Goal: Navigation & Orientation: Find specific page/section

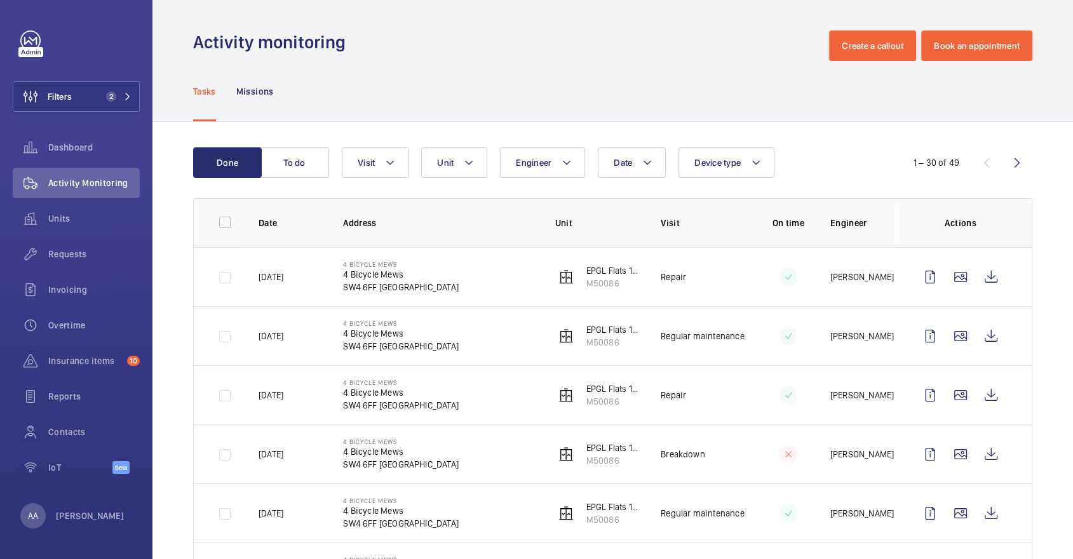
click at [419, 23] on wm-front-admin-header "Activity monitoring Create a callout Book an appointment" at bounding box center [612, 30] width 921 height 61
click at [124, 105] on button "Filters 2" at bounding box center [76, 96] width 127 height 30
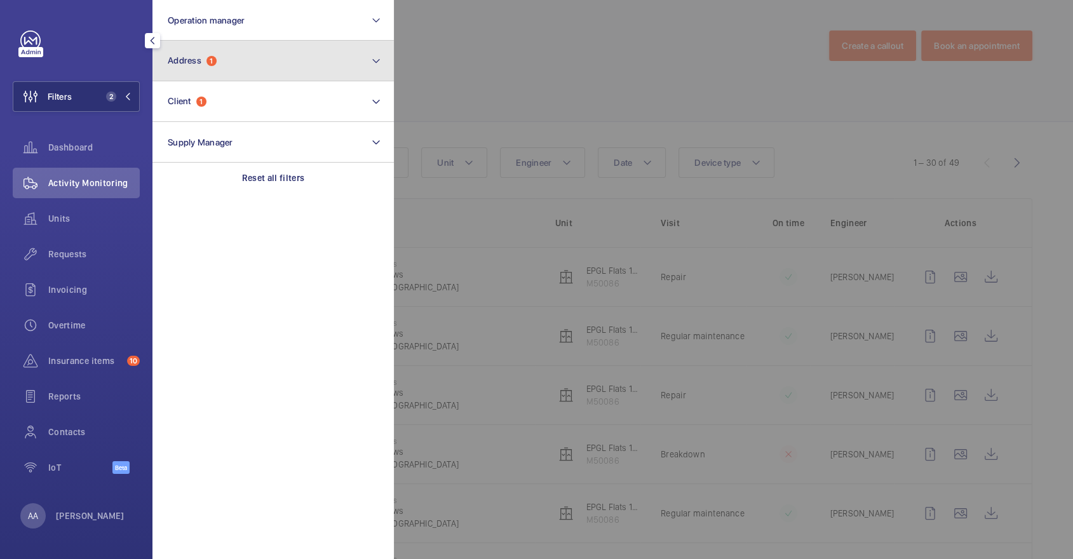
click at [241, 70] on button "Address 1" at bounding box center [272, 61] width 241 height 41
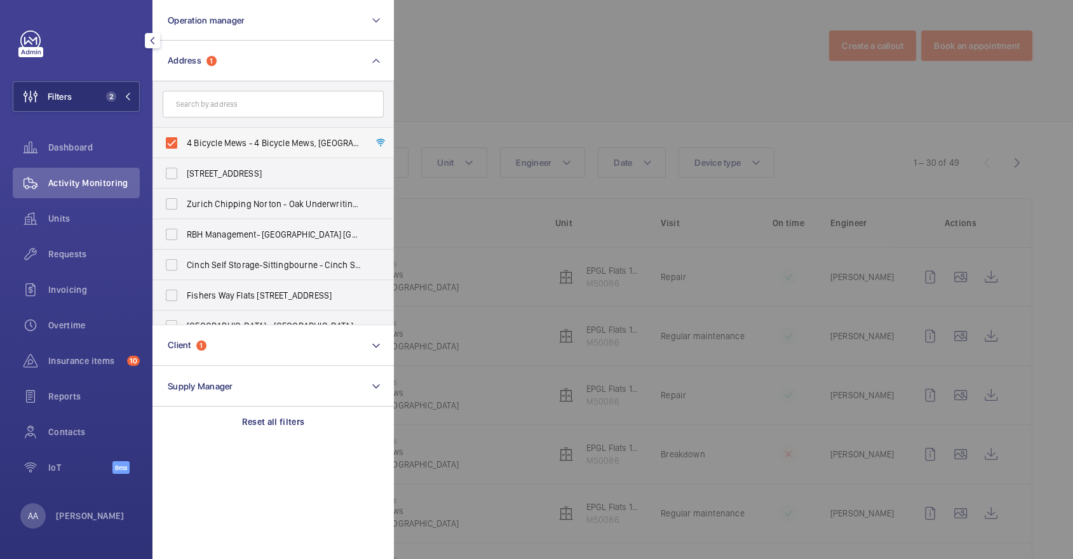
click at [252, 137] on span "4 Bicycle Mews - 4 Bicycle Mews, [GEOGRAPHIC_DATA] 6FF" at bounding box center [274, 143] width 175 height 13
click at [184, 137] on input "4 Bicycle Mews - 4 Bicycle Mews, [GEOGRAPHIC_DATA] 6FF" at bounding box center [171, 142] width 25 height 25
checkbox input "false"
click at [470, 116] on div at bounding box center [930, 279] width 1073 height 559
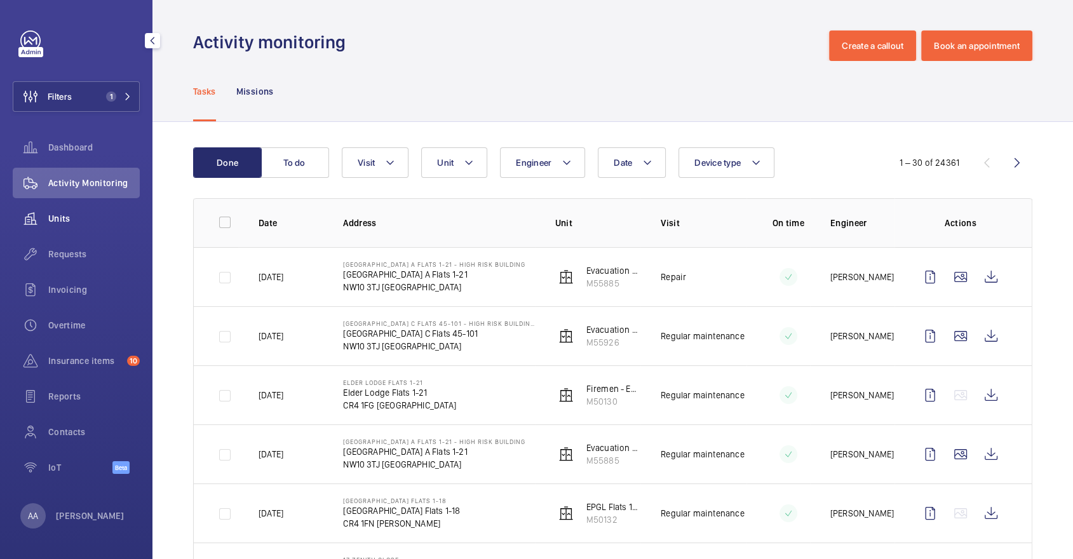
click at [76, 217] on span "Units" at bounding box center [93, 218] width 91 height 13
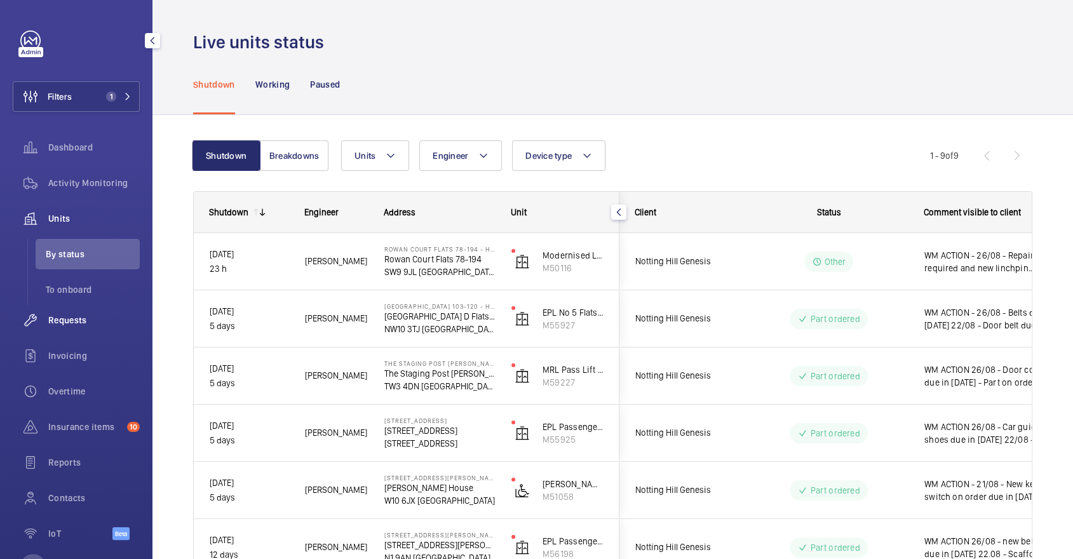
click at [91, 321] on span "Requests" at bounding box center [93, 320] width 91 height 13
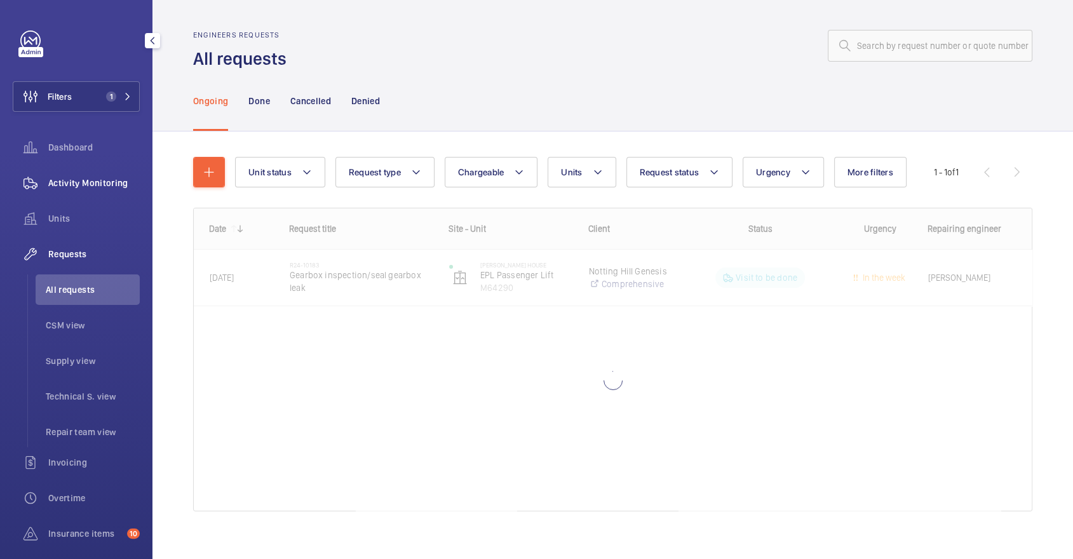
click at [108, 180] on span "Activity Monitoring" at bounding box center [93, 183] width 91 height 13
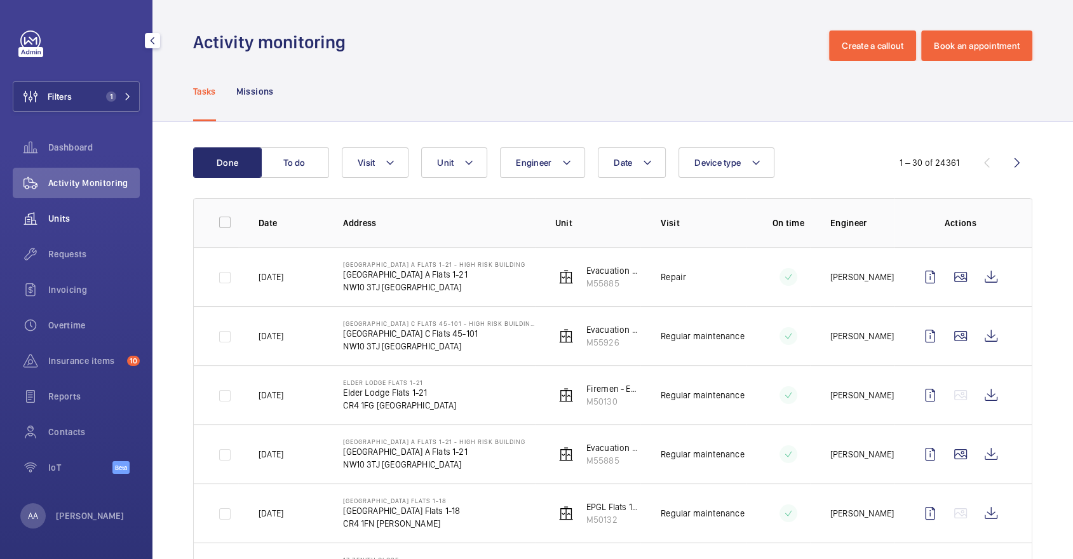
click at [109, 205] on div "Units" at bounding box center [76, 218] width 127 height 30
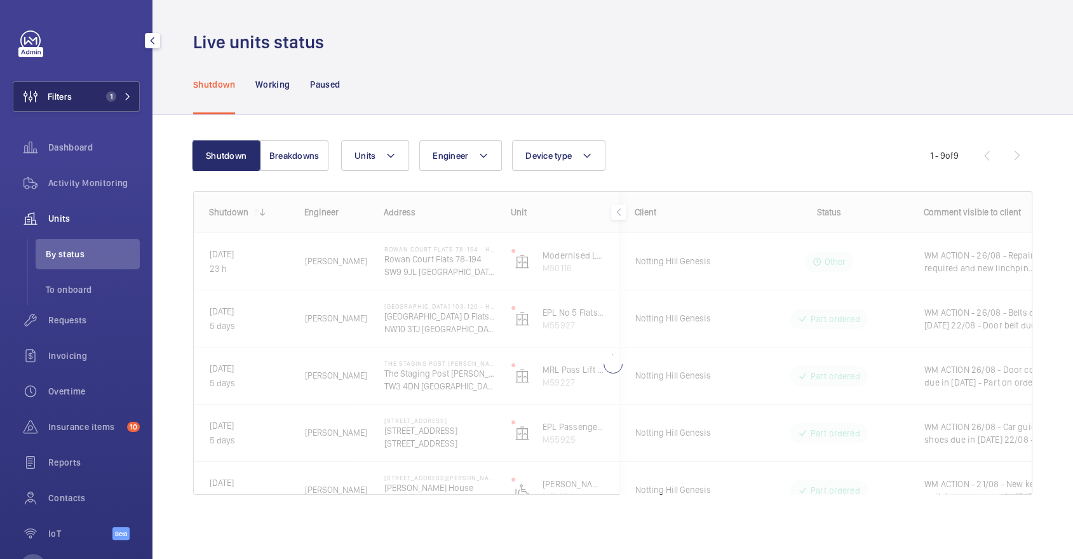
click at [112, 94] on span "1" at bounding box center [111, 96] width 10 height 10
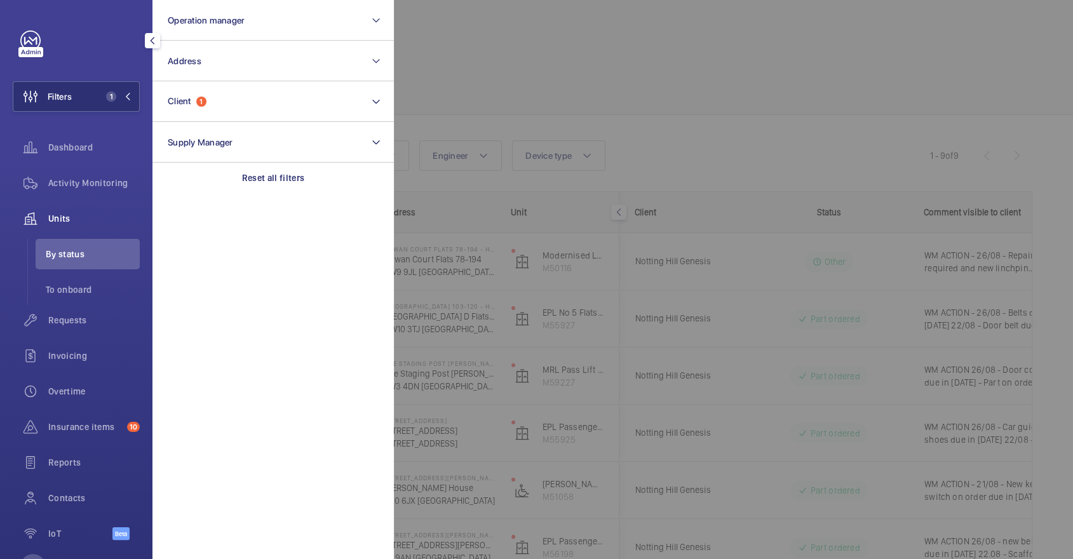
click at [548, 114] on div at bounding box center [930, 279] width 1073 height 559
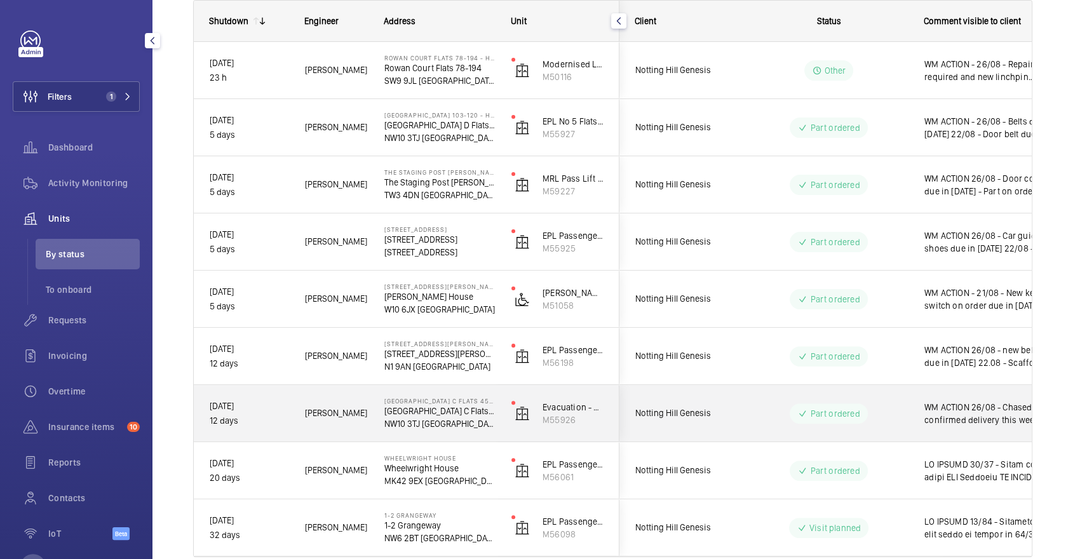
scroll to position [191, 0]
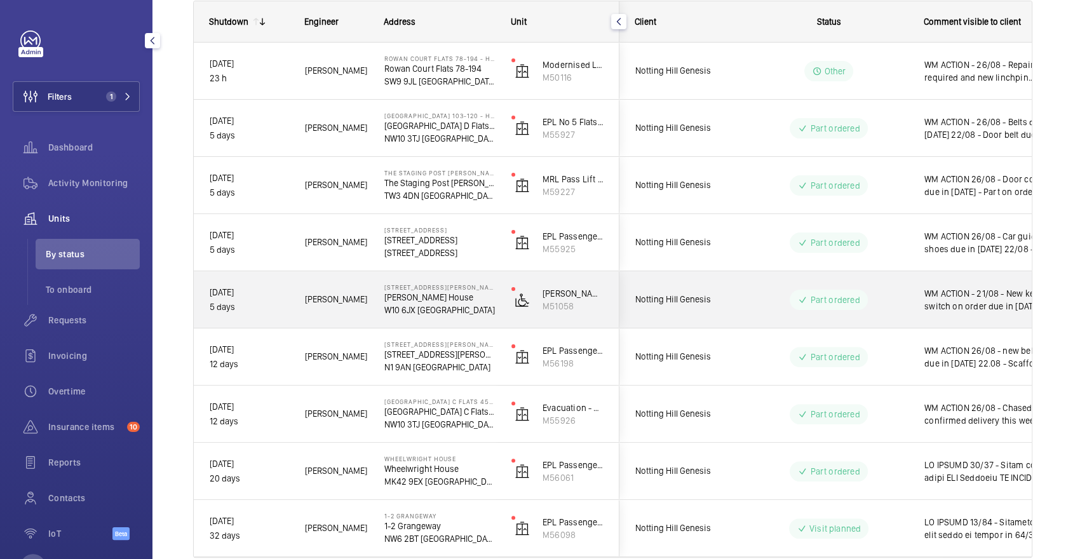
click at [914, 277] on div "WM ACTION - 21/08 - New key switch on order due in [DATE]" at bounding box center [982, 300] width 147 height 55
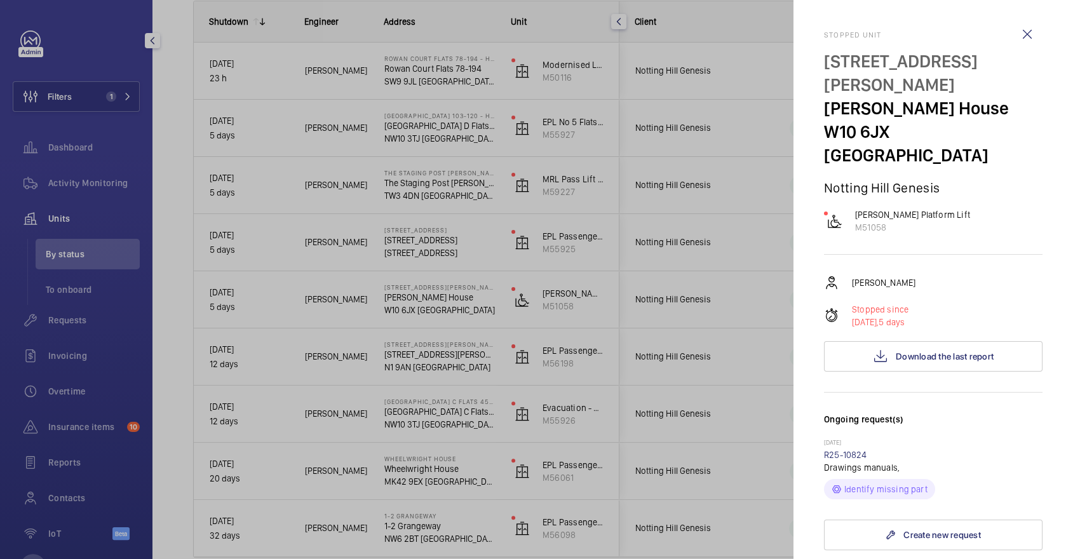
click at [734, 237] on div at bounding box center [536, 279] width 1073 height 559
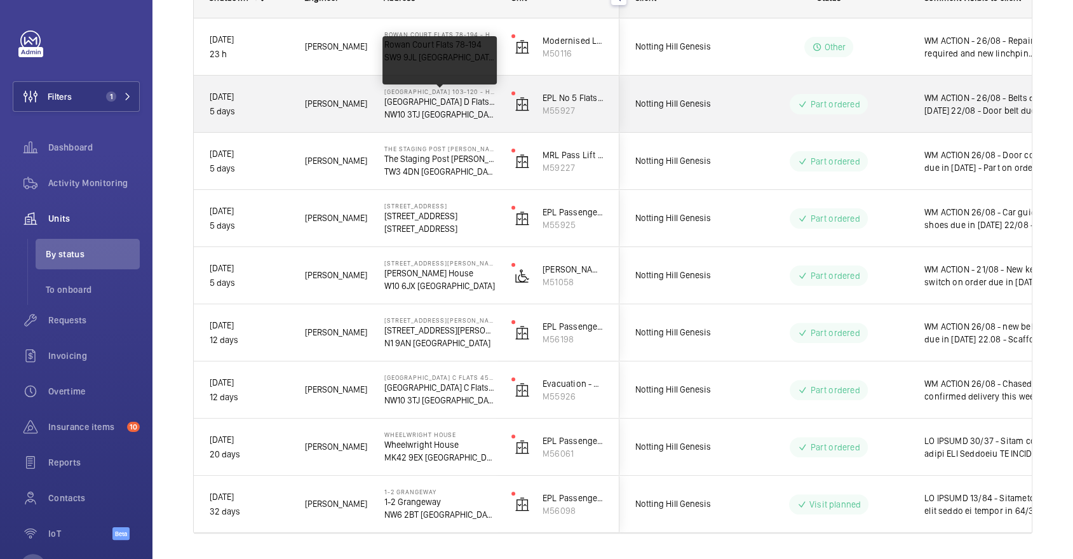
scroll to position [0, 0]
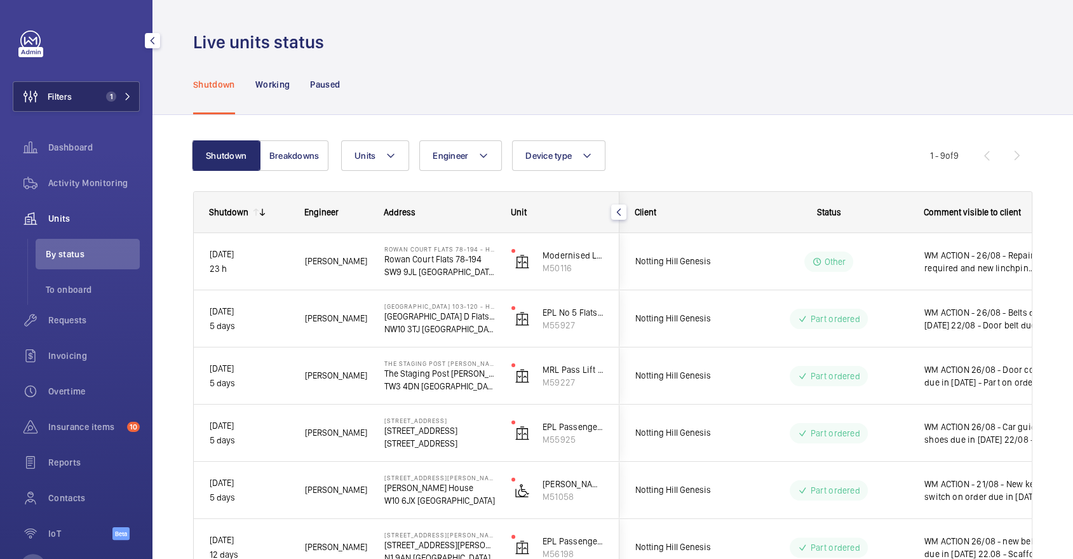
click at [93, 97] on button "Filters 1" at bounding box center [76, 96] width 127 height 30
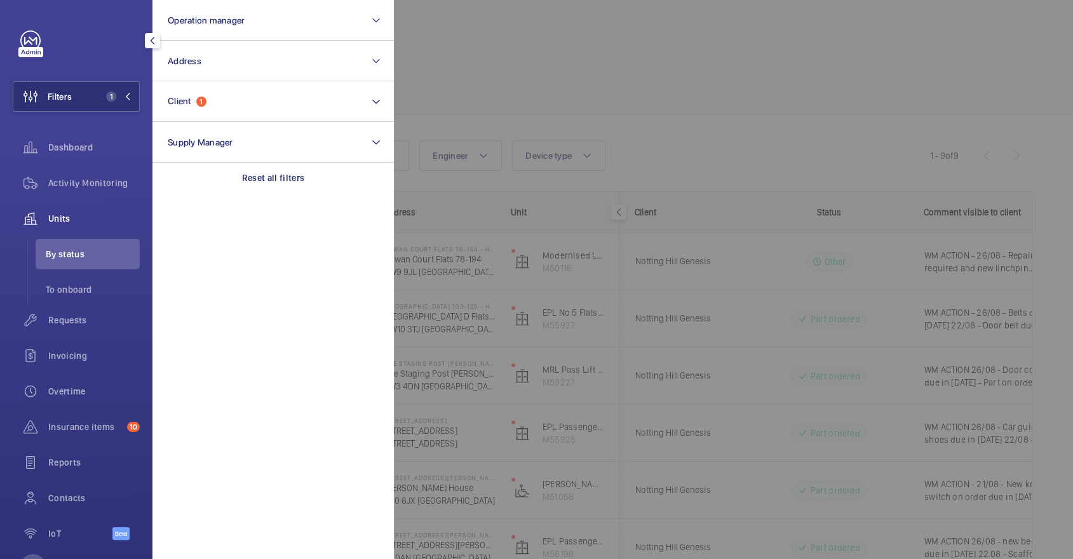
click at [483, 105] on div at bounding box center [930, 279] width 1073 height 559
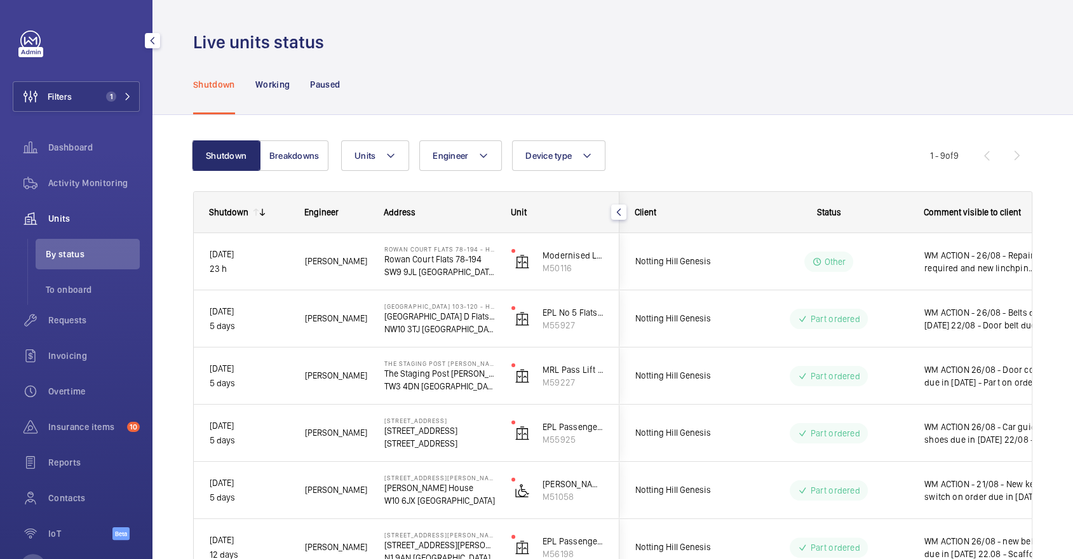
scroll to position [250, 0]
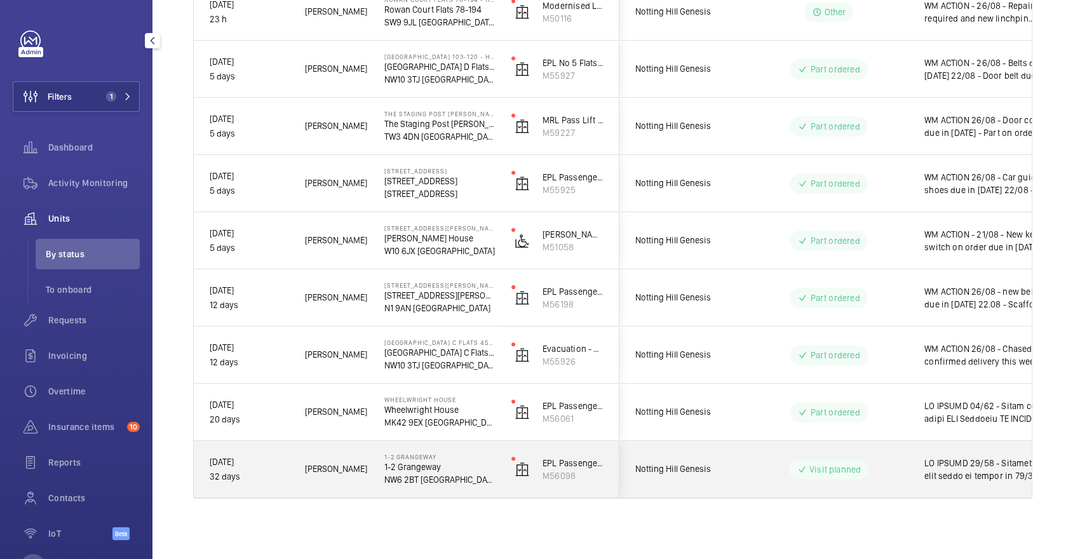
click at [865, 474] on div "Visit planned" at bounding box center [828, 469] width 79 height 20
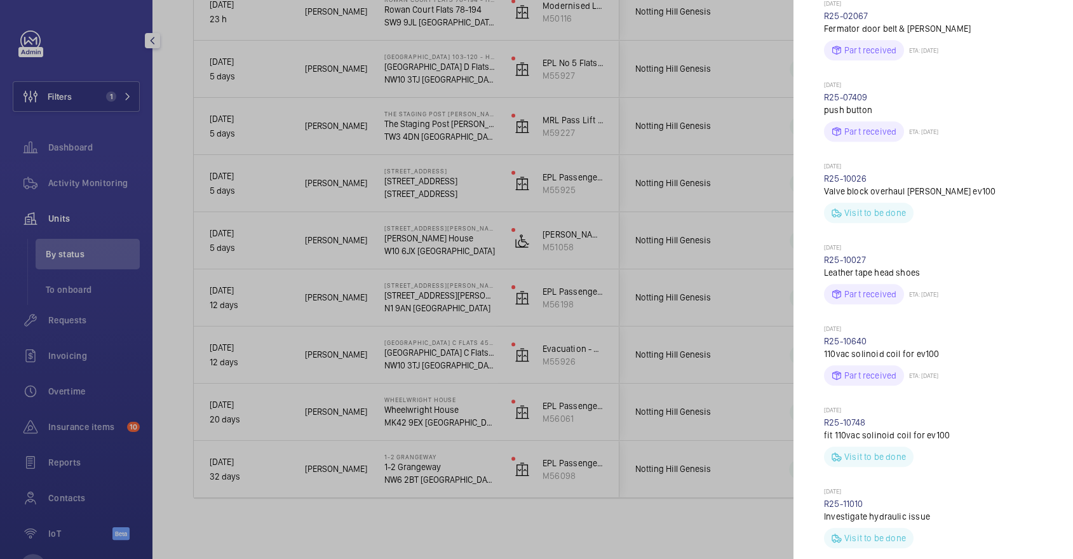
scroll to position [1060, 0]
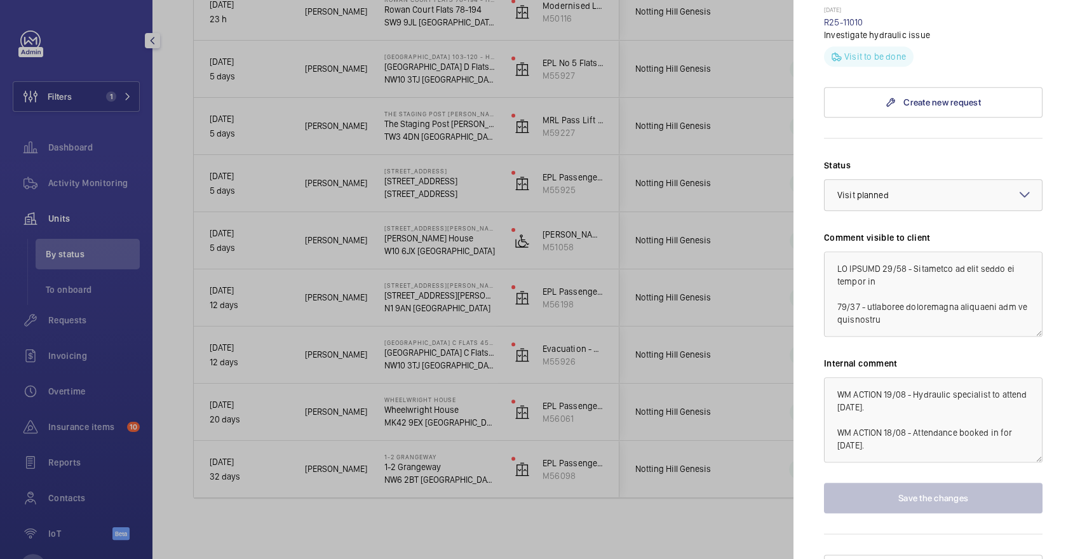
click at [729, 368] on div at bounding box center [536, 279] width 1073 height 559
